Goal: Transaction & Acquisition: Subscribe to service/newsletter

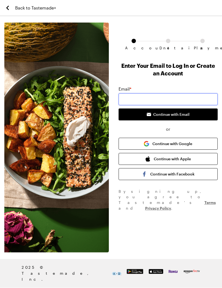
click at [193, 102] on input "email" at bounding box center [168, 100] width 99 height 12
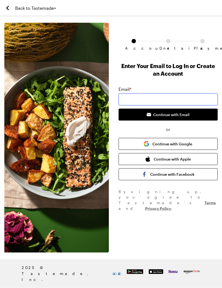
type input "[EMAIL_ADDRESS][DOMAIN_NAME]"
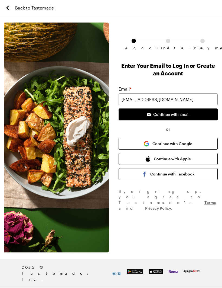
click at [187, 114] on span "Continue with Email" at bounding box center [172, 114] width 36 height 5
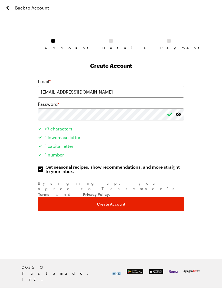
click at [164, 197] on button "Create Account" at bounding box center [111, 204] width 146 height 14
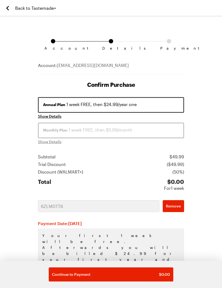
scroll to position [14, 0]
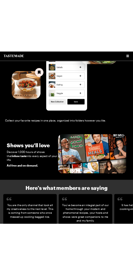
scroll to position [883, 0]
